Goal: Transaction & Acquisition: Obtain resource

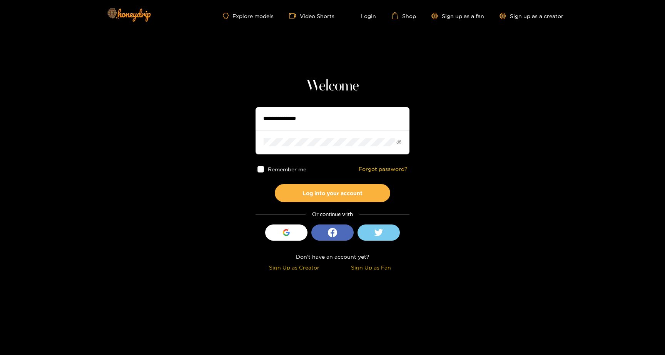
click at [283, 120] on input "text" at bounding box center [332, 118] width 154 height 23
type input "**********"
click at [281, 227] on div "button" at bounding box center [286, 232] width 15 height 15
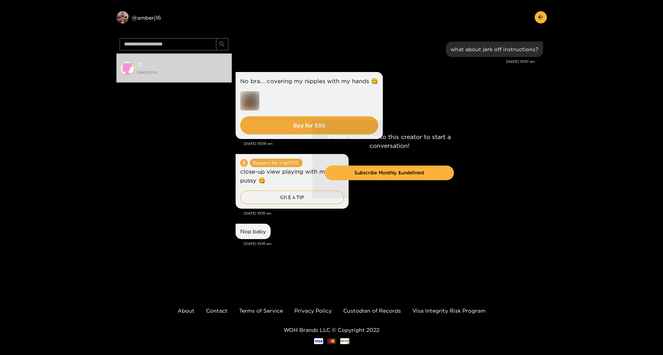
scroll to position [27, 0]
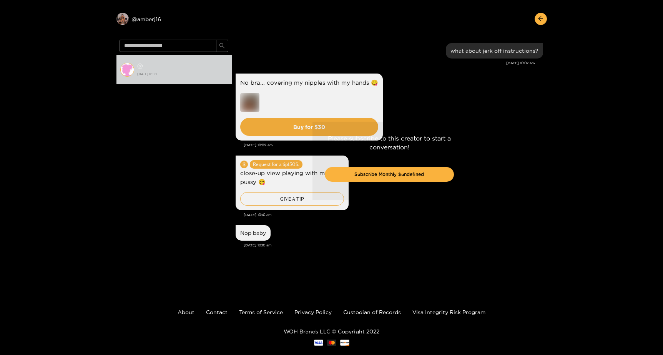
click at [295, 169] on div "Please subscribe to this creator to start a conversation! Subscribe Monthly $un…" at bounding box center [389, 161] width 315 height 248
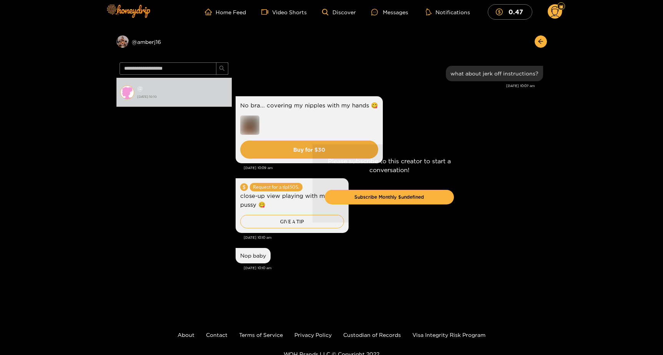
scroll to position [0, 0]
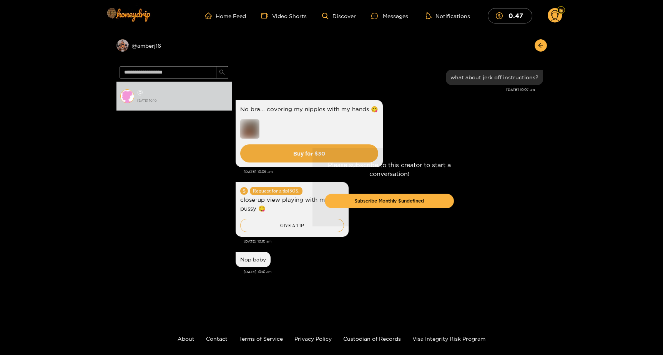
click at [284, 224] on div "Please subscribe to this creator to start a conversation! Subscribe Monthly $un…" at bounding box center [389, 187] width 315 height 248
click at [288, 225] on div "Please subscribe to this creator to start a conversation! Subscribe Monthly $un…" at bounding box center [389, 187] width 315 height 248
click at [283, 224] on div "Please subscribe to this creator to start a conversation! Subscribe Monthly $un…" at bounding box center [389, 187] width 315 height 248
click at [290, 218] on div "Please subscribe to this creator to start a conversation! Subscribe Monthly $un…" at bounding box center [389, 187] width 315 height 248
click at [373, 200] on button "Subscribe Monthly $undefined" at bounding box center [389, 200] width 129 height 15
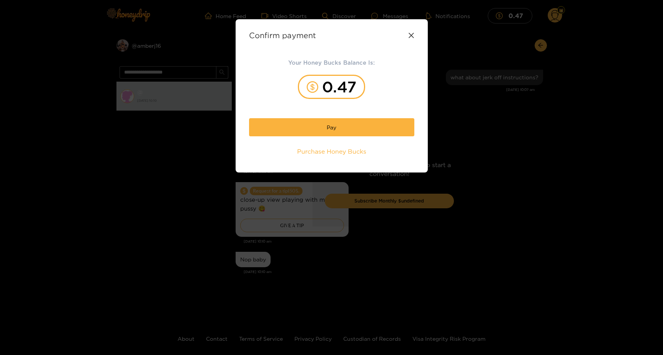
click at [411, 35] on icon at bounding box center [411, 35] width 5 height 5
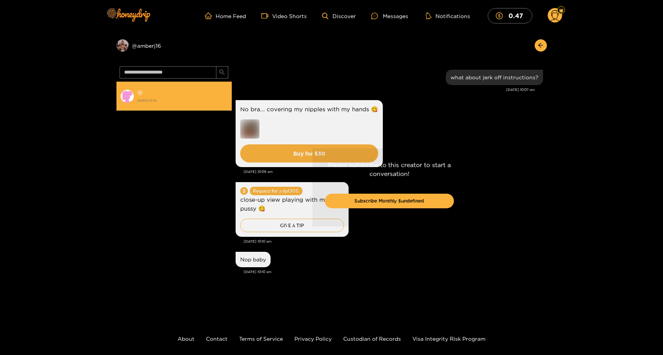
click at [125, 90] on img at bounding box center [127, 96] width 14 height 14
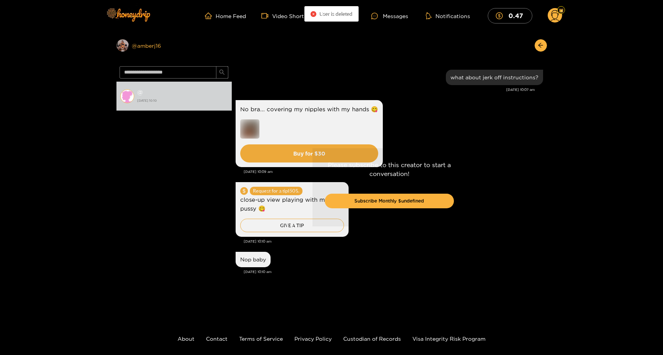
click at [136, 46] on div "Preview @ [GEOGRAPHIC_DATA]" at bounding box center [174, 45] width 115 height 12
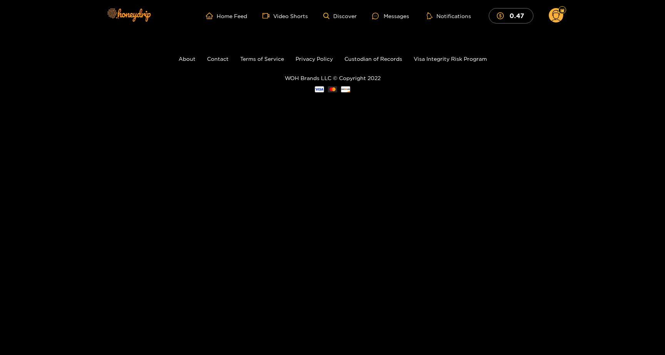
click at [554, 17] on circle at bounding box center [555, 15] width 15 height 15
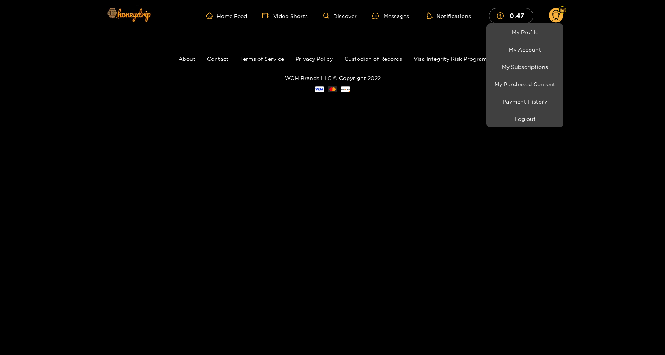
click at [384, 16] on div at bounding box center [332, 177] width 665 height 355
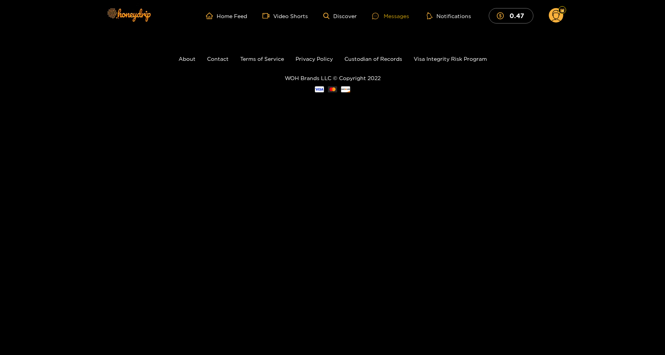
click at [383, 18] on div at bounding box center [378, 16] width 12 height 7
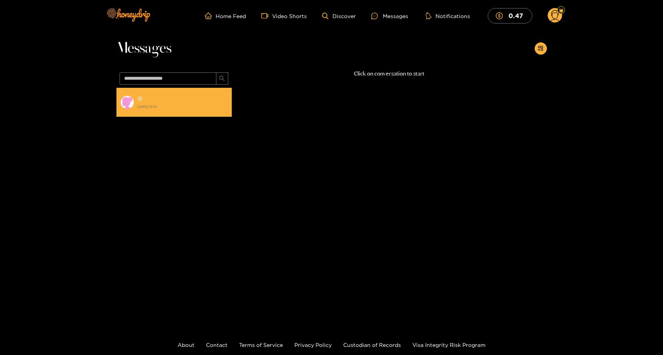
click at [179, 109] on strong "[DATE] 10:10" at bounding box center [182, 106] width 91 height 7
click at [198, 110] on div "@ [DATE] 10:10" at bounding box center [182, 101] width 91 height 17
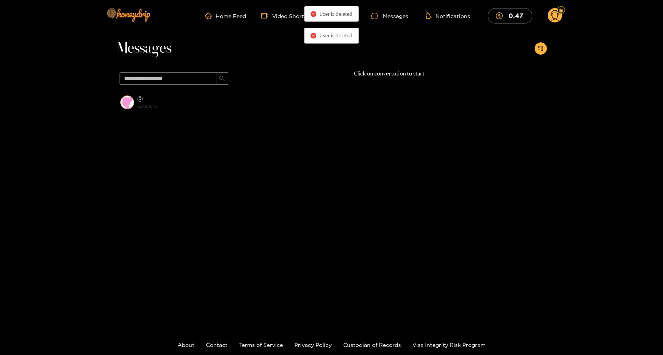
click at [370, 77] on p "Click on conversation to start" at bounding box center [389, 73] width 315 height 9
click at [551, 19] on circle at bounding box center [555, 15] width 15 height 15
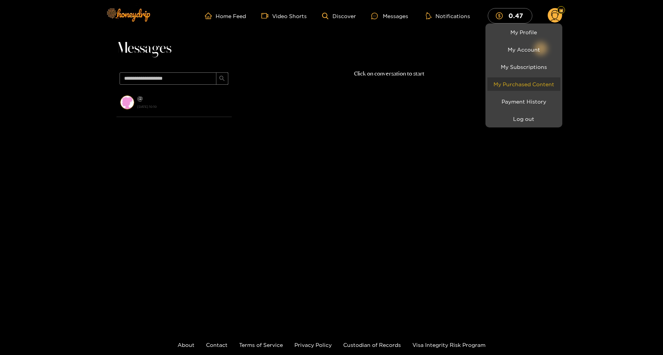
click at [525, 79] on link "My Purchased Content" at bounding box center [524, 83] width 73 height 13
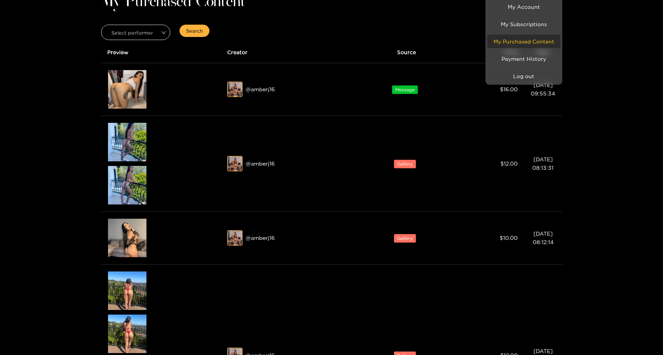
scroll to position [47, 0]
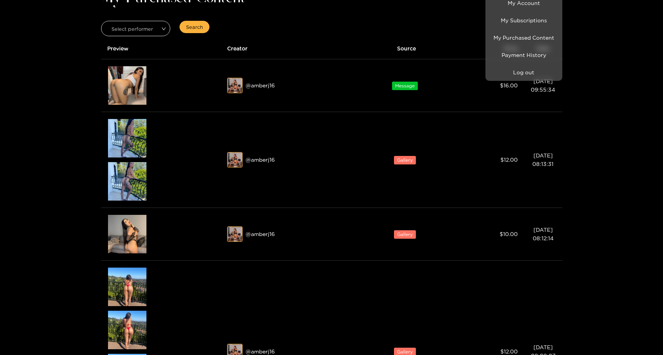
click at [120, 73] on div at bounding box center [331, 177] width 663 height 355
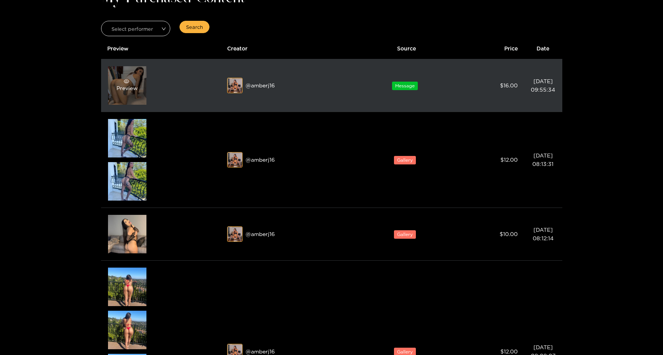
click at [130, 87] on div "Preview" at bounding box center [127, 85] width 21 height 14
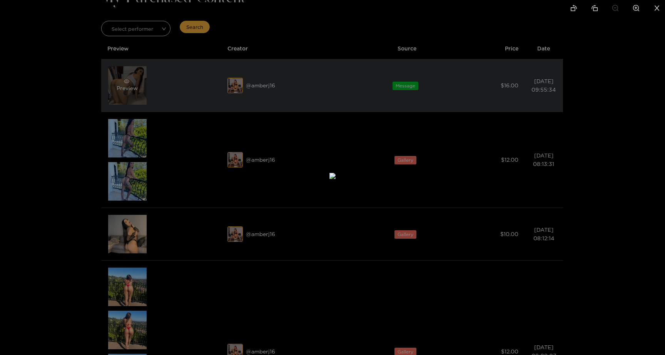
click at [130, 87] on div at bounding box center [332, 177] width 665 height 355
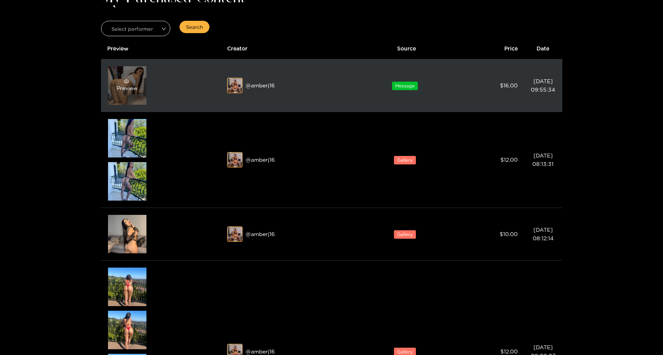
click at [130, 87] on div "Preview" at bounding box center [127, 85] width 21 height 14
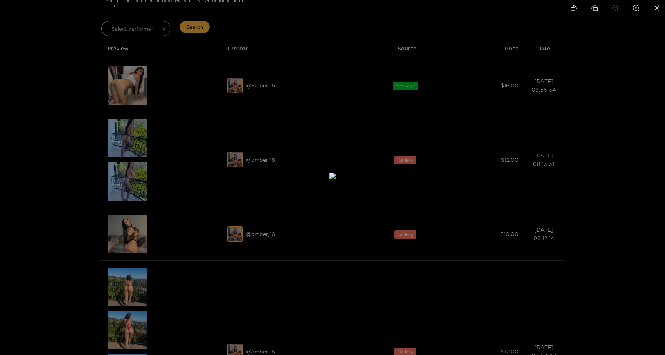
click at [497, 118] on div at bounding box center [332, 177] width 665 height 355
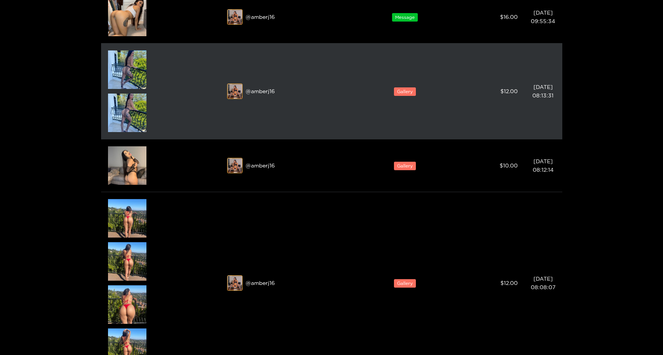
scroll to position [135, 0]
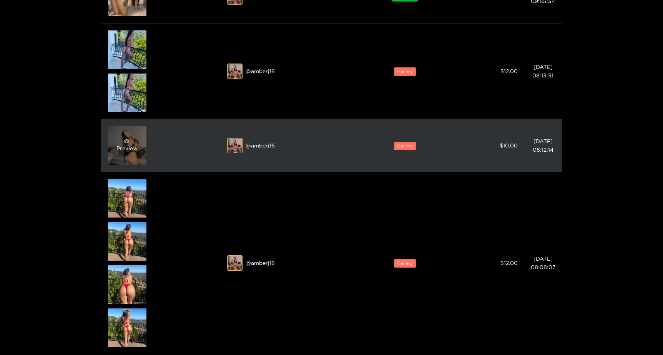
click at [126, 142] on icon "eye" at bounding box center [126, 140] width 5 height 5
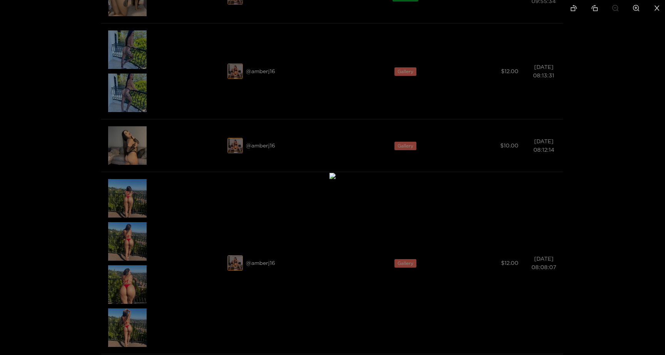
click at [477, 172] on div at bounding box center [332, 177] width 665 height 355
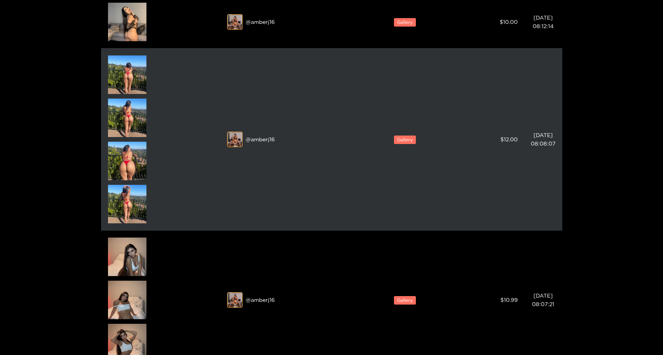
scroll to position [271, 0]
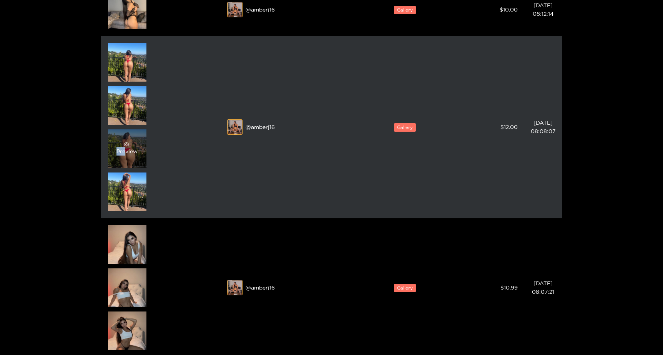
click at [124, 147] on div "Preview" at bounding box center [127, 149] width 21 height 14
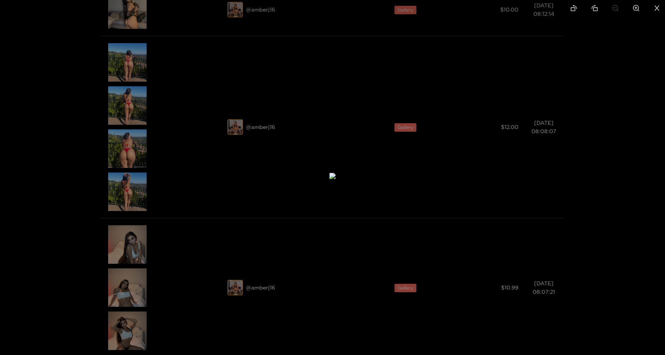
click at [590, 43] on div at bounding box center [332, 177] width 665 height 355
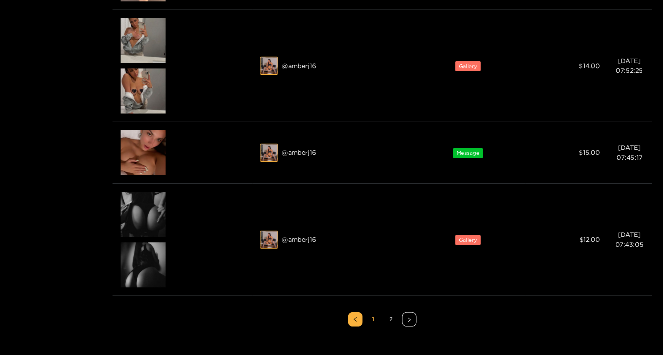
scroll to position [689, 0]
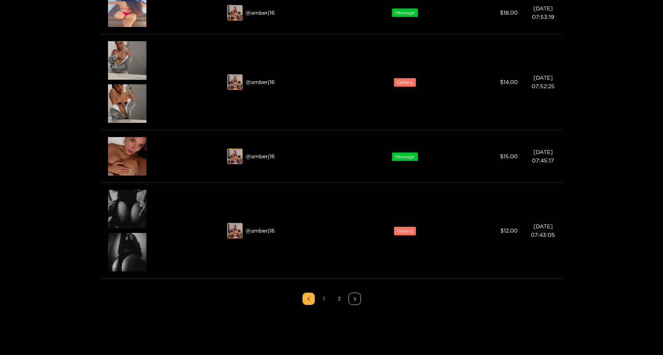
click at [342, 300] on link "2" at bounding box center [340, 299] width 12 height 12
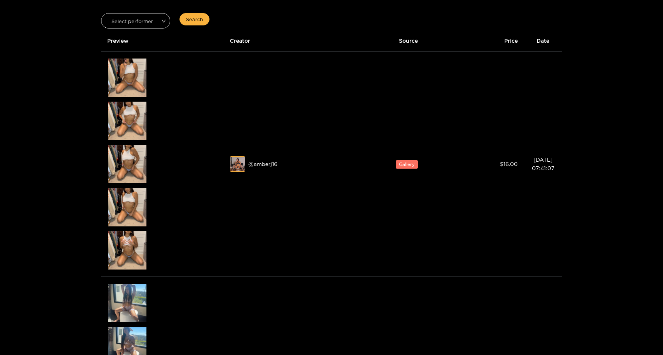
scroll to position [0, 0]
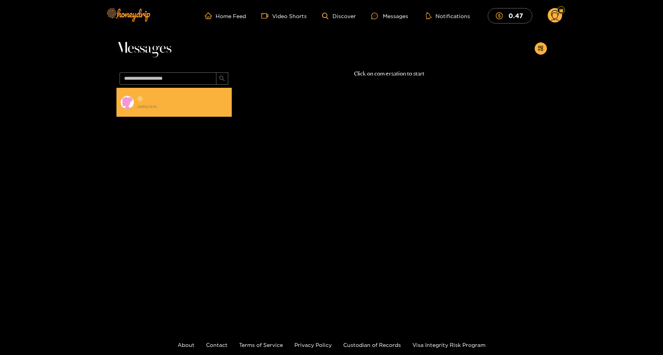
click at [224, 105] on strong "[DATE] 10:10" at bounding box center [182, 106] width 91 height 7
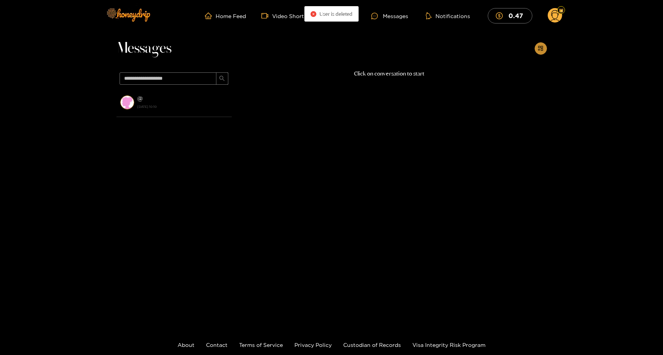
click at [545, 44] on button "button" at bounding box center [541, 48] width 12 height 12
click at [553, 21] on circle at bounding box center [555, 15] width 15 height 15
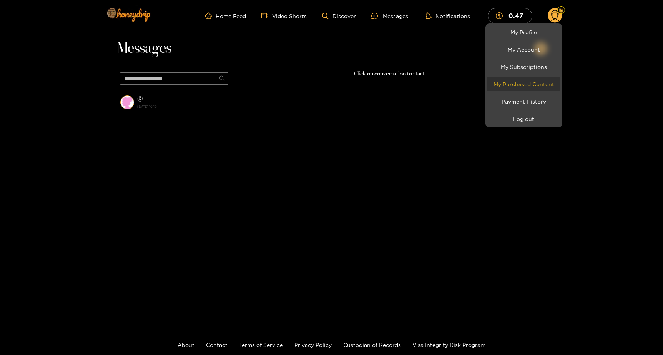
click at [519, 81] on link "My Purchased Content" at bounding box center [524, 83] width 73 height 13
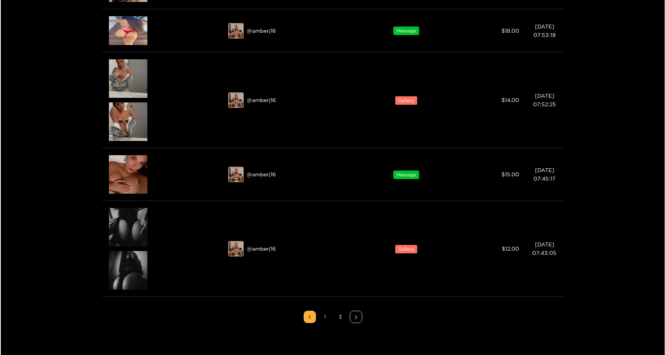
scroll to position [618, 0]
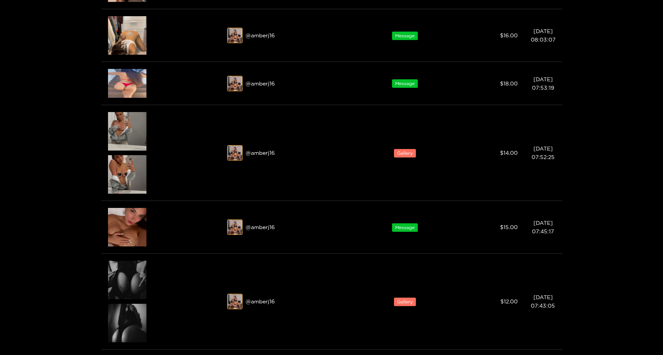
click at [131, 165] on div at bounding box center [331, 177] width 663 height 355
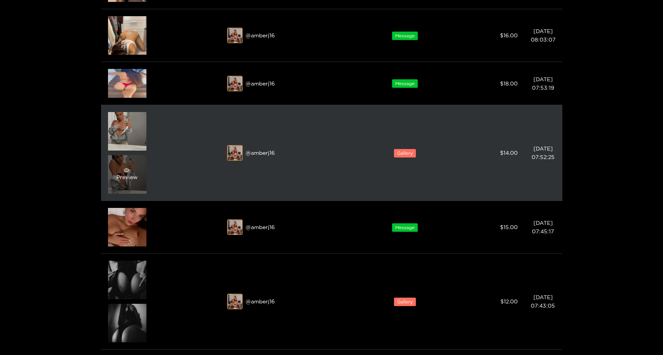
click at [129, 168] on span "eye" at bounding box center [127, 169] width 20 height 5
